Goal: Find specific page/section: Find specific page/section

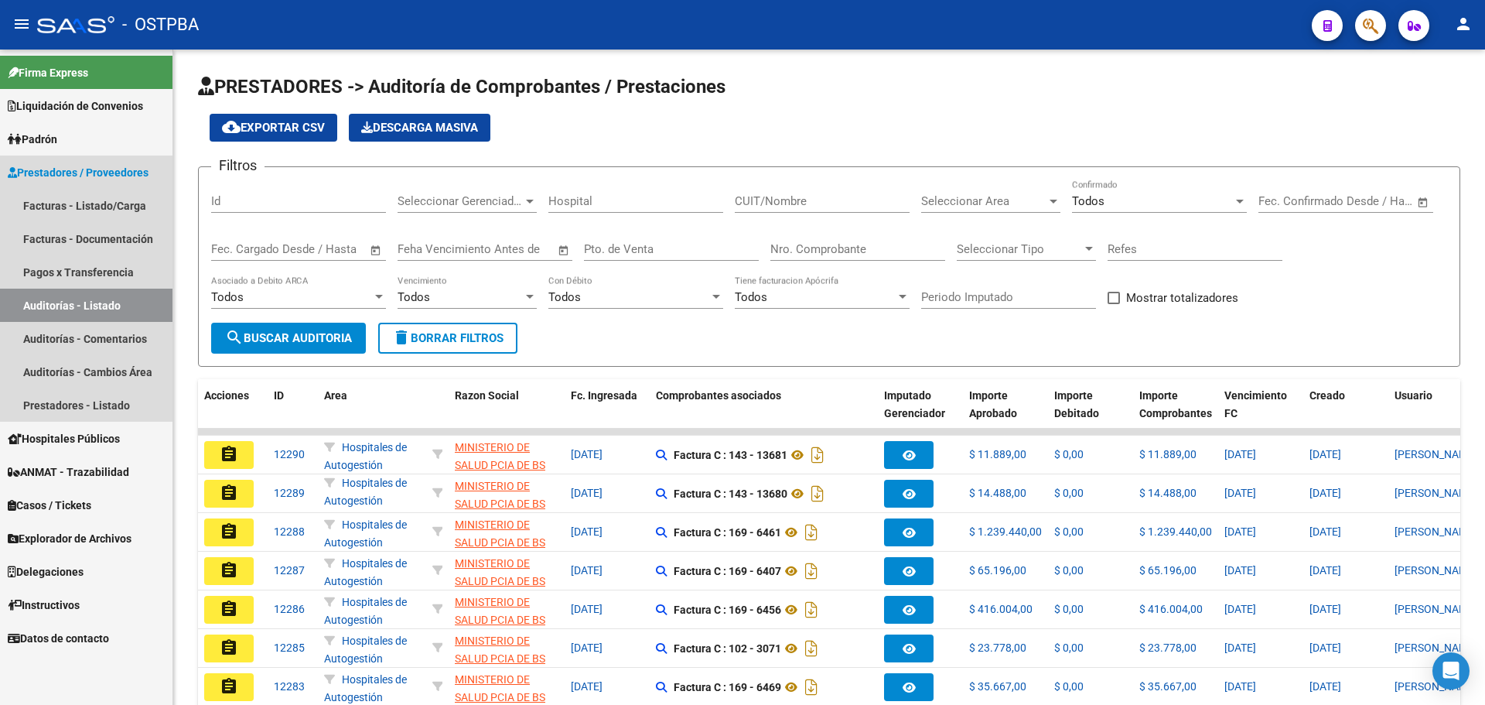
click at [94, 303] on link "Auditorías - Listado" at bounding box center [86, 305] width 173 height 33
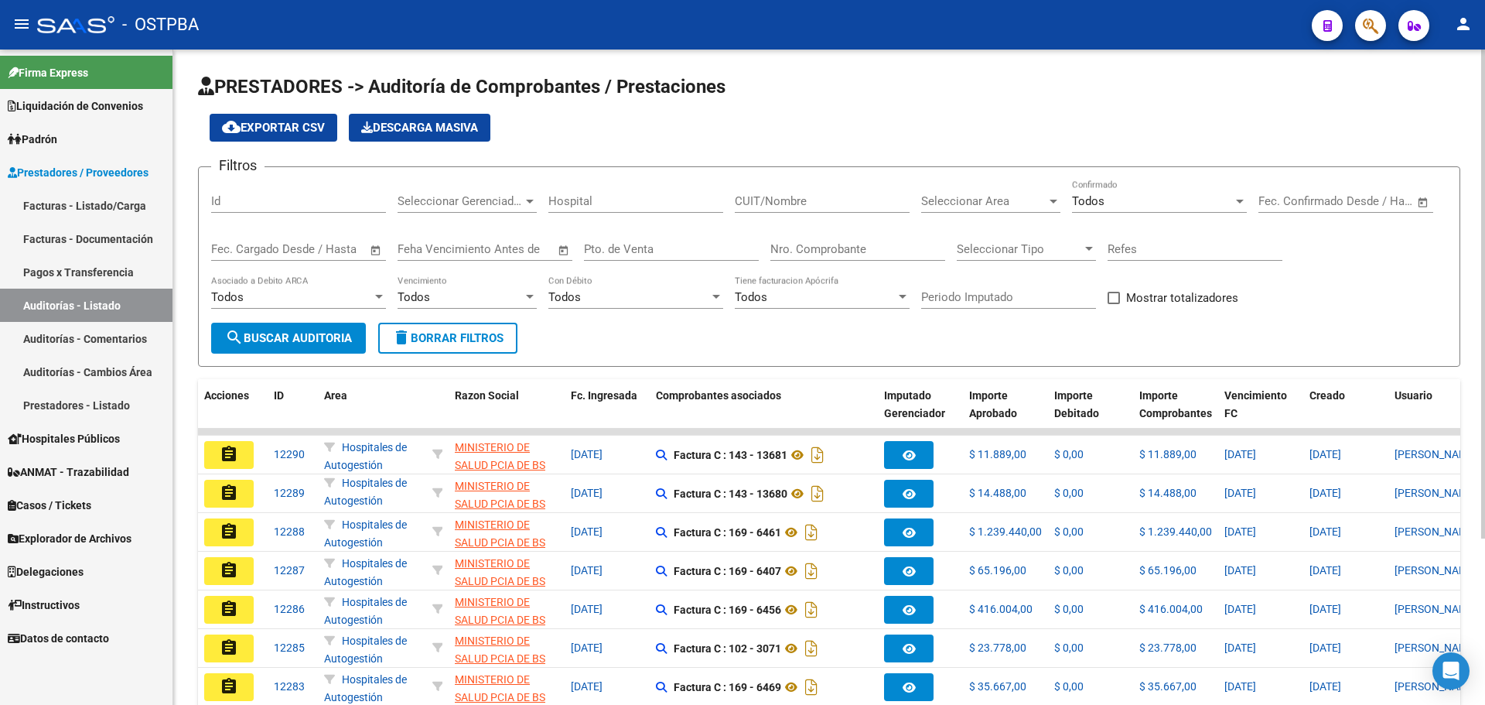
click at [294, 336] on span "search Buscar Auditoria" at bounding box center [288, 338] width 127 height 14
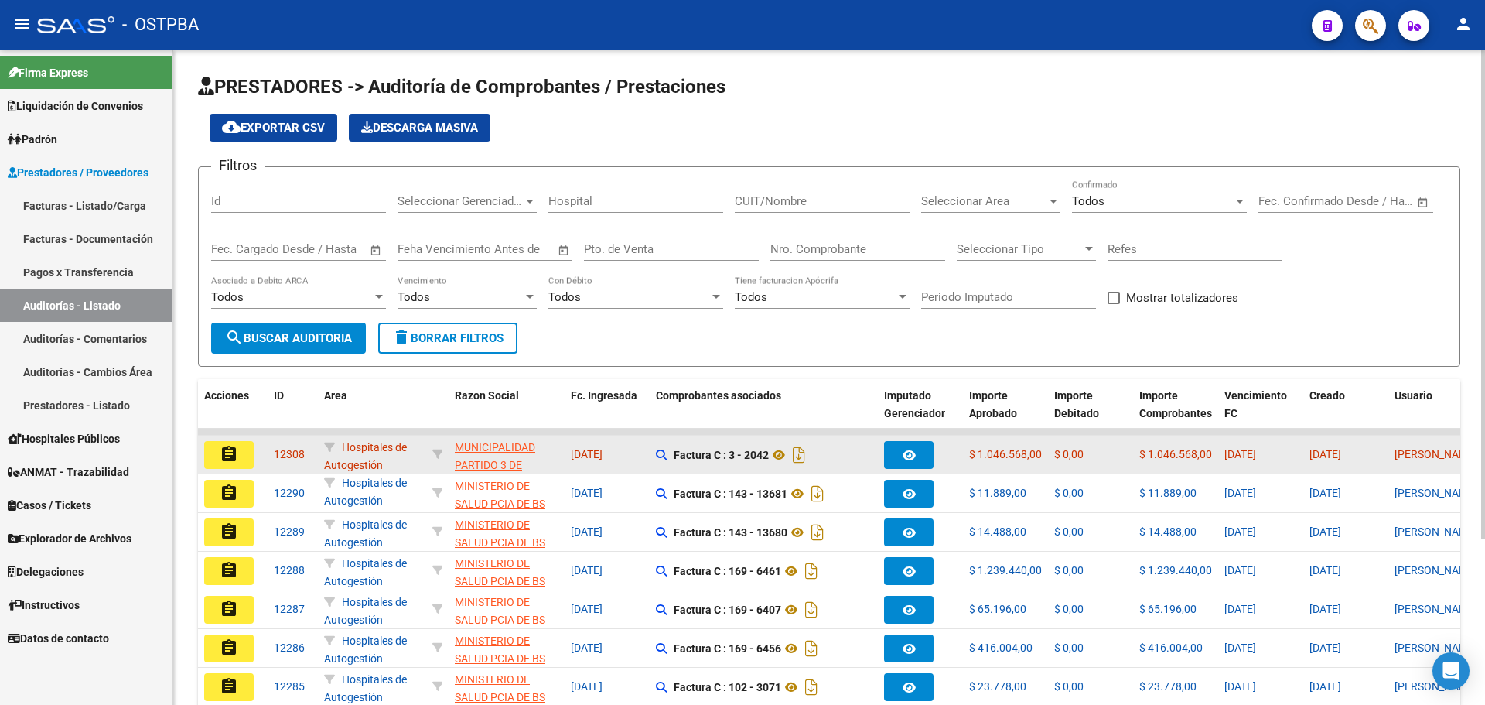
click at [232, 454] on mat-icon "assignment" at bounding box center [229, 454] width 19 height 19
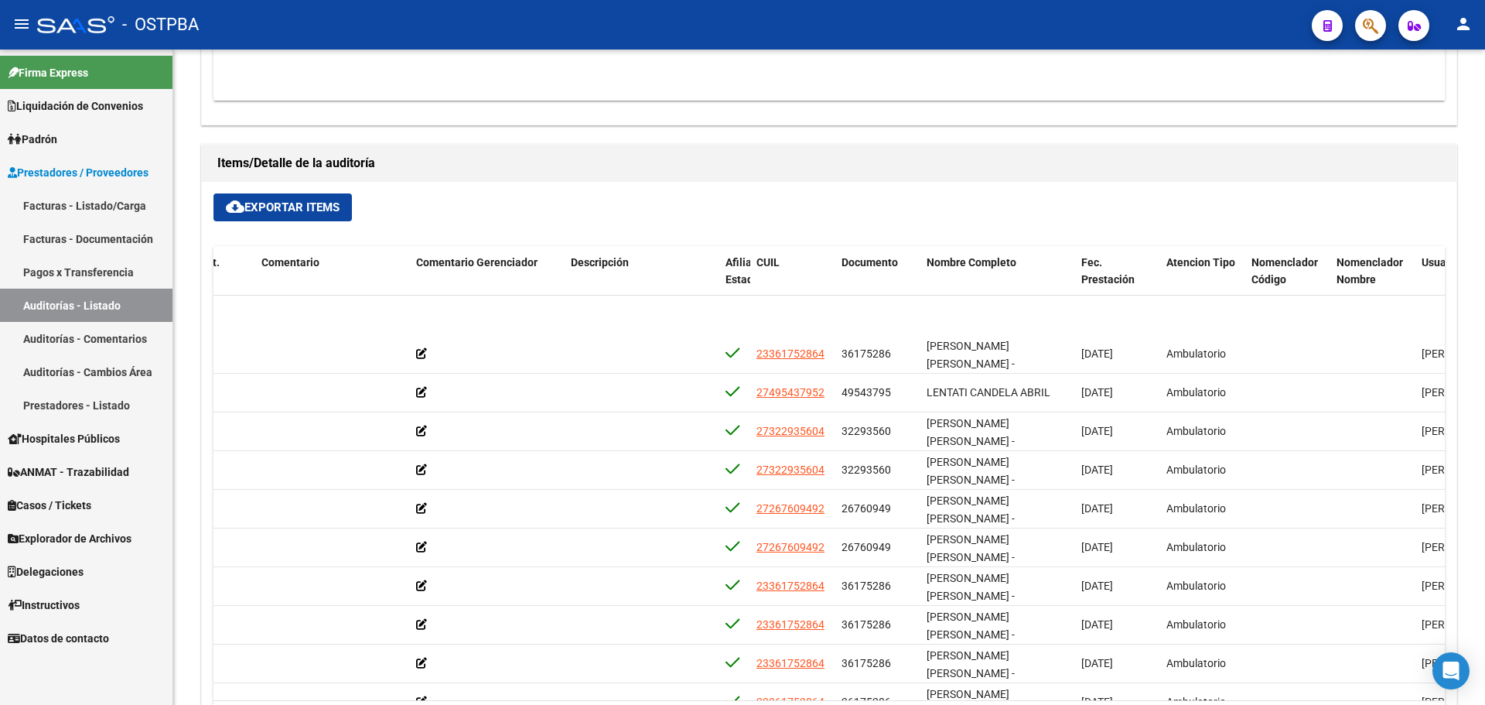
scroll to position [423, 504]
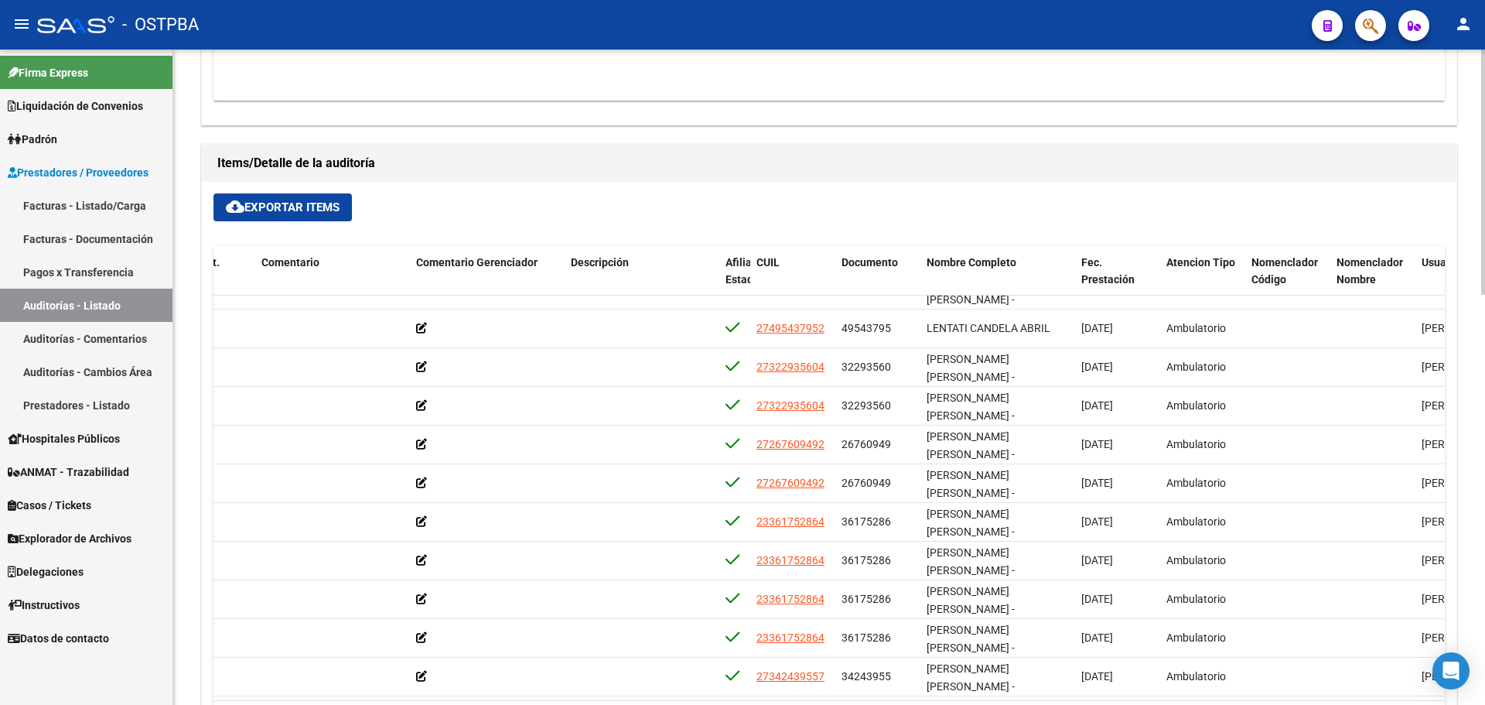
drag, startPoint x: 1096, startPoint y: 688, endPoint x: 990, endPoint y: 688, distance: 105.2
click at [990, 688] on datatable-body "53381 D88 - MP Salud $ 17.052,00 $ 17.052,00 $ 0,00 23361752864 36175286 FLORES…" at bounding box center [830, 498] width 1232 height 405
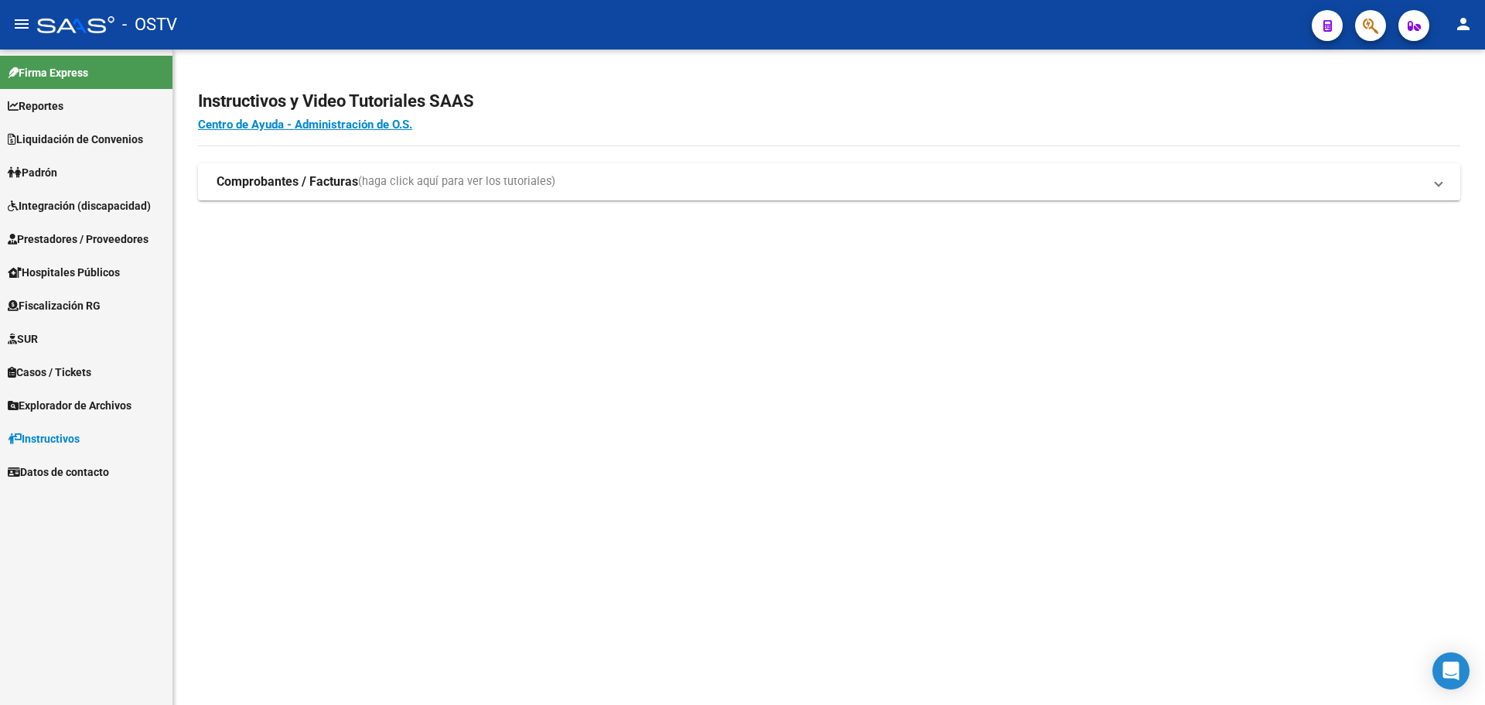
click at [94, 228] on link "Prestadores / Proveedores" at bounding box center [86, 238] width 173 height 33
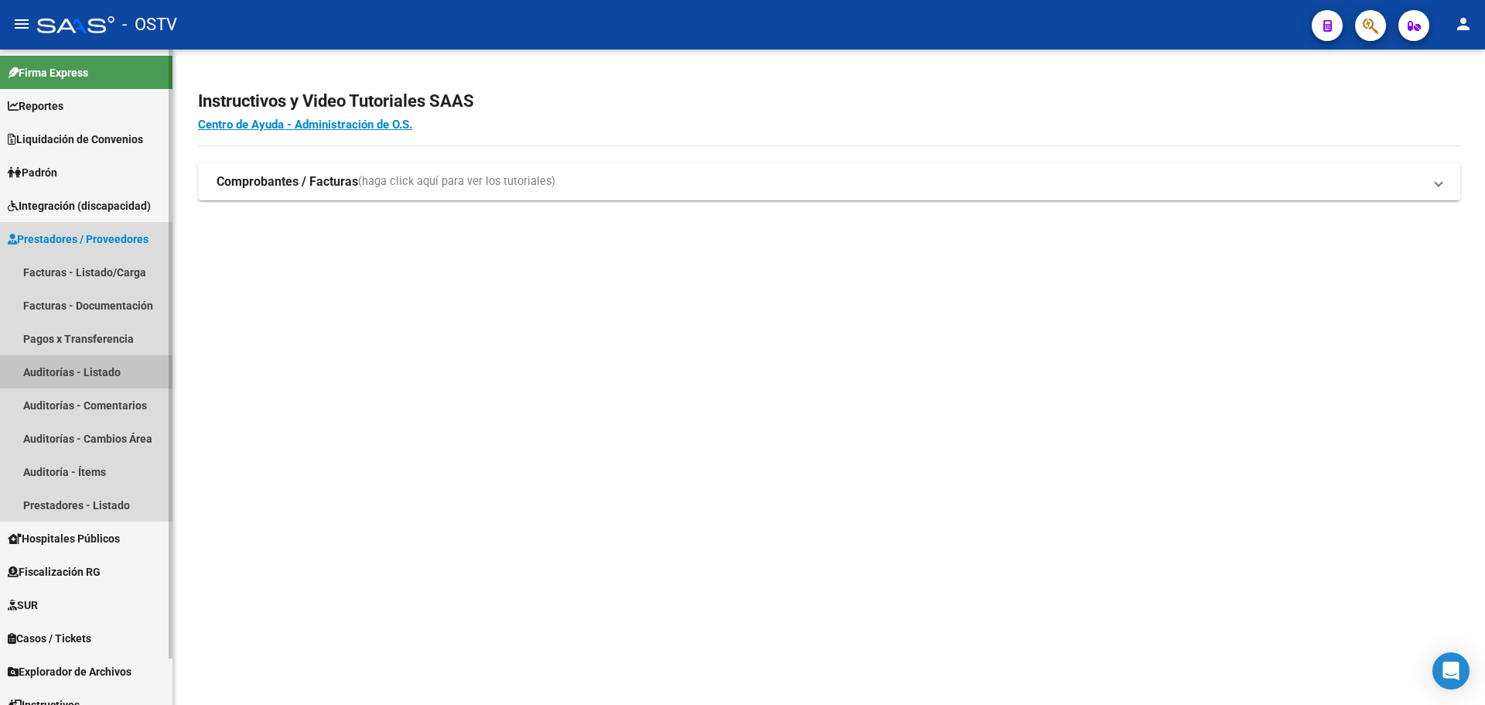
click at [89, 362] on link "Auditorías - Listado" at bounding box center [86, 371] width 173 height 33
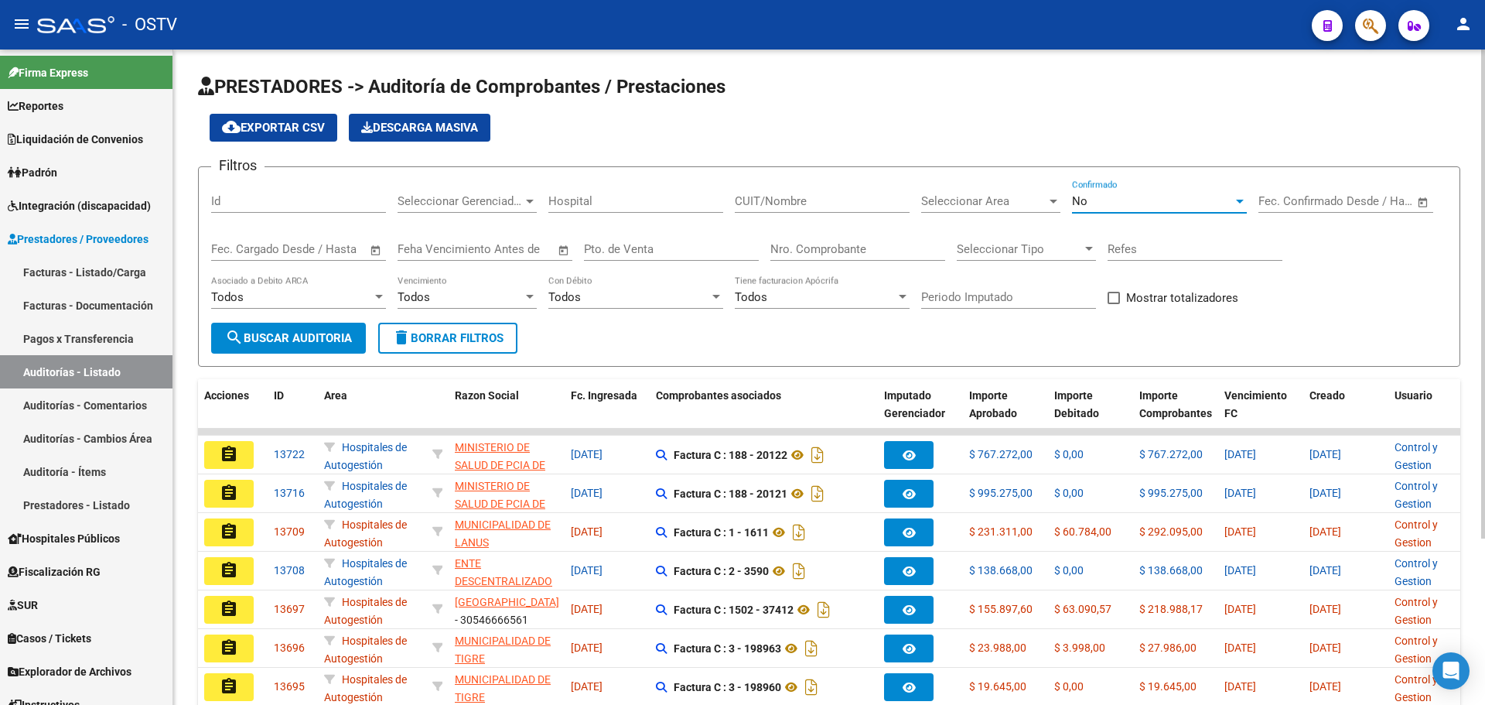
click at [1108, 199] on div "No" at bounding box center [1152, 201] width 161 height 14
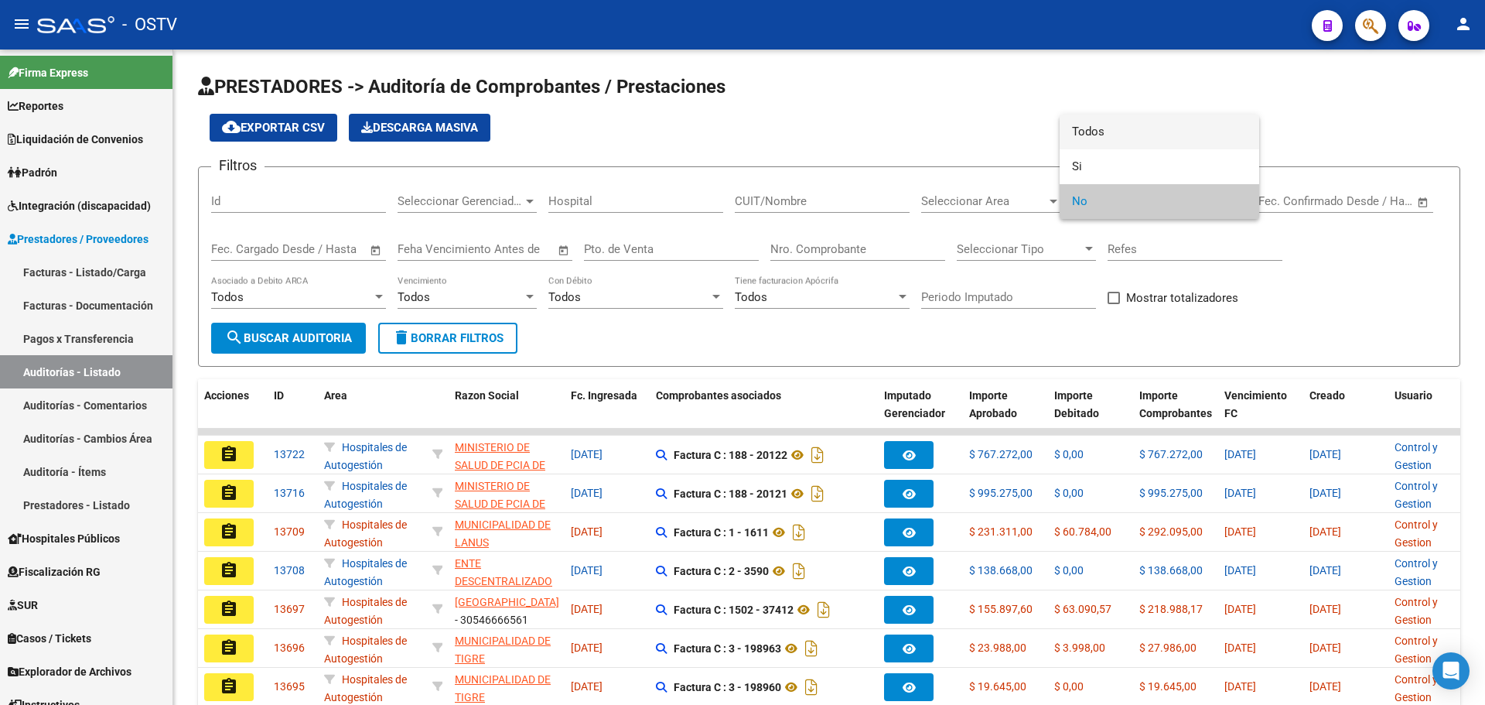
click at [1128, 135] on span "Todos" at bounding box center [1159, 132] width 175 height 35
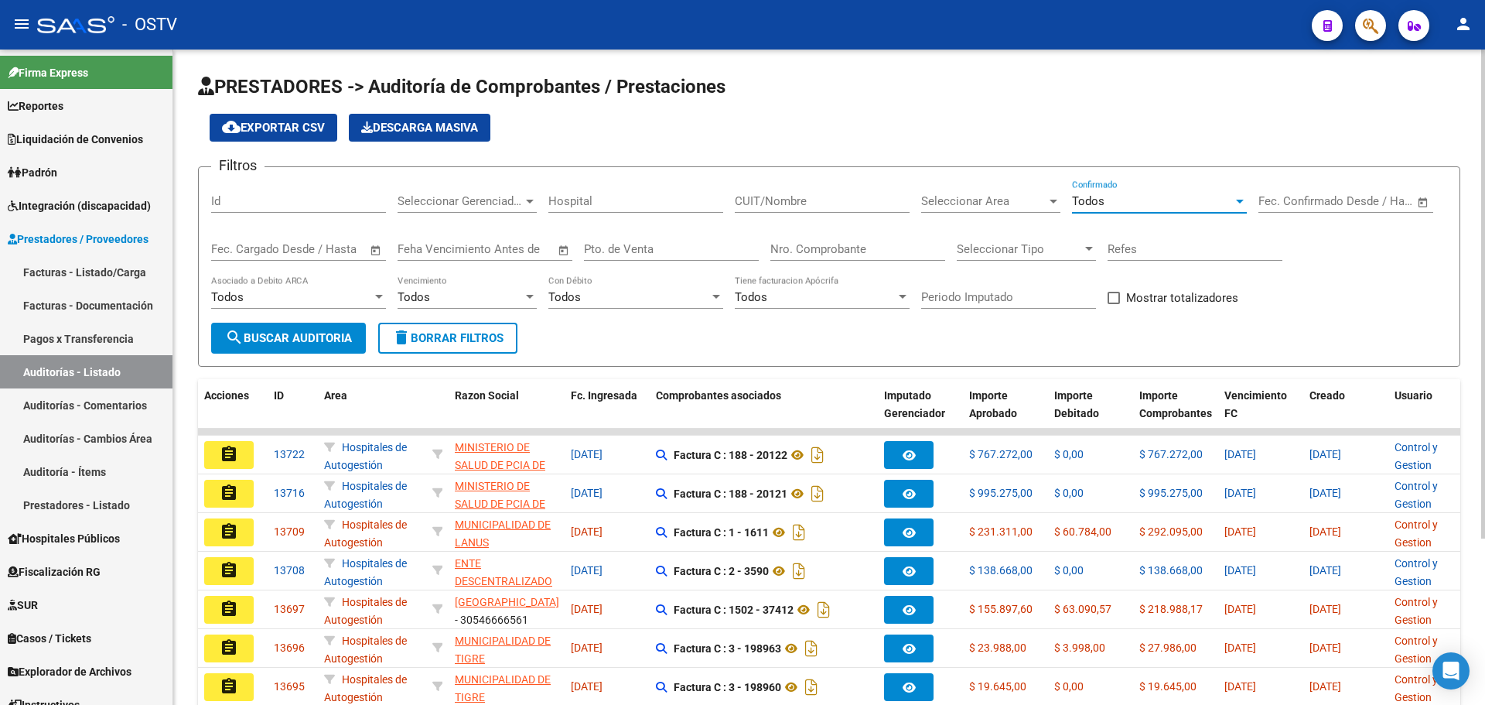
click at [313, 337] on span "search Buscar Auditoria" at bounding box center [288, 338] width 127 height 14
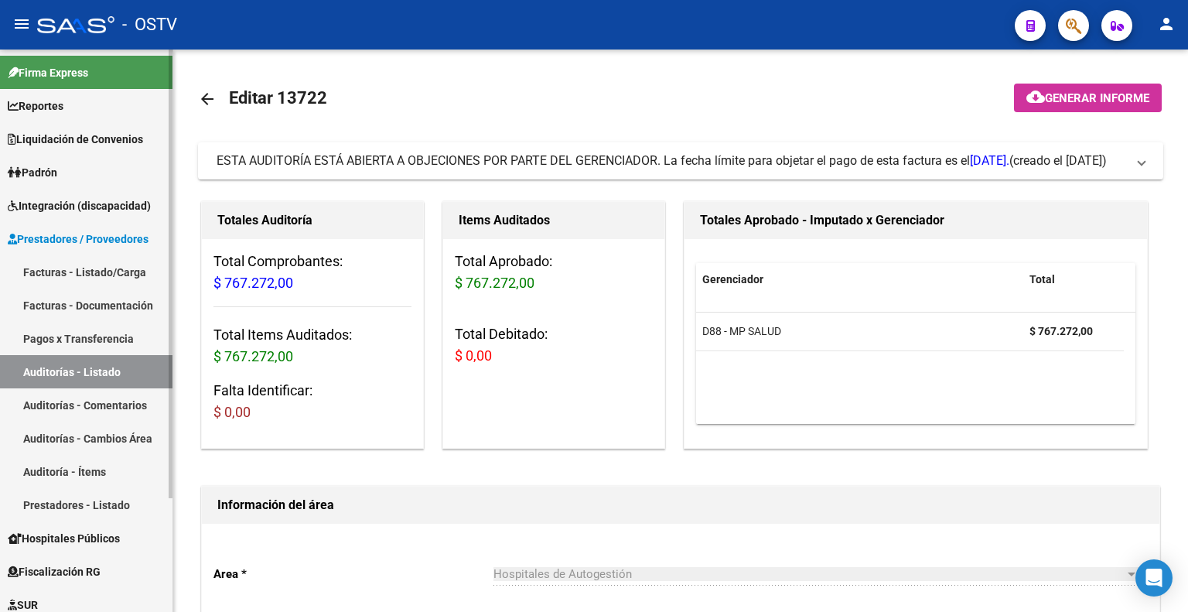
scroll to position [619, 0]
